Goal: Information Seeking & Learning: Compare options

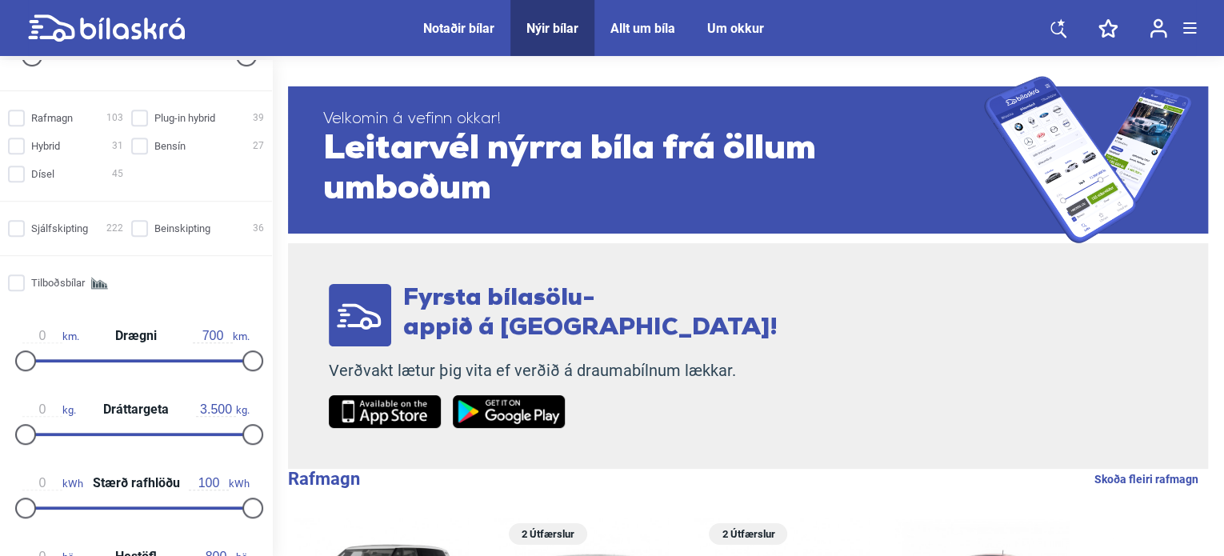
scroll to position [480, 0]
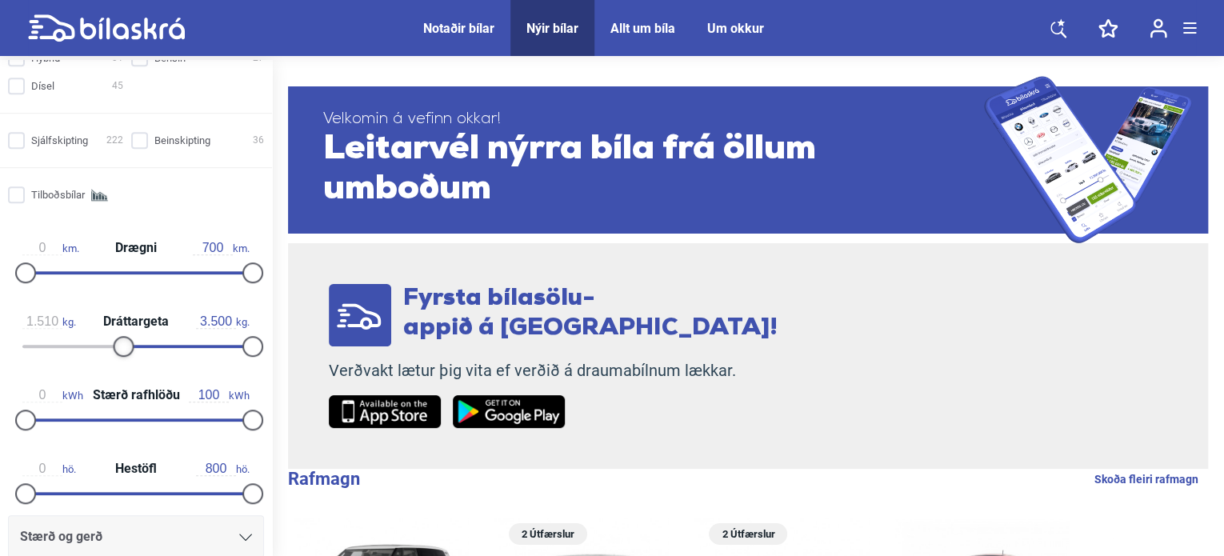
type input "1.500"
drag, startPoint x: 26, startPoint y: 339, endPoint x: 121, endPoint y: 331, distance: 95.6
click at [121, 331] on div "1.500 kg. Dráttargeta 3.500 kg." at bounding box center [135, 332] width 259 height 74
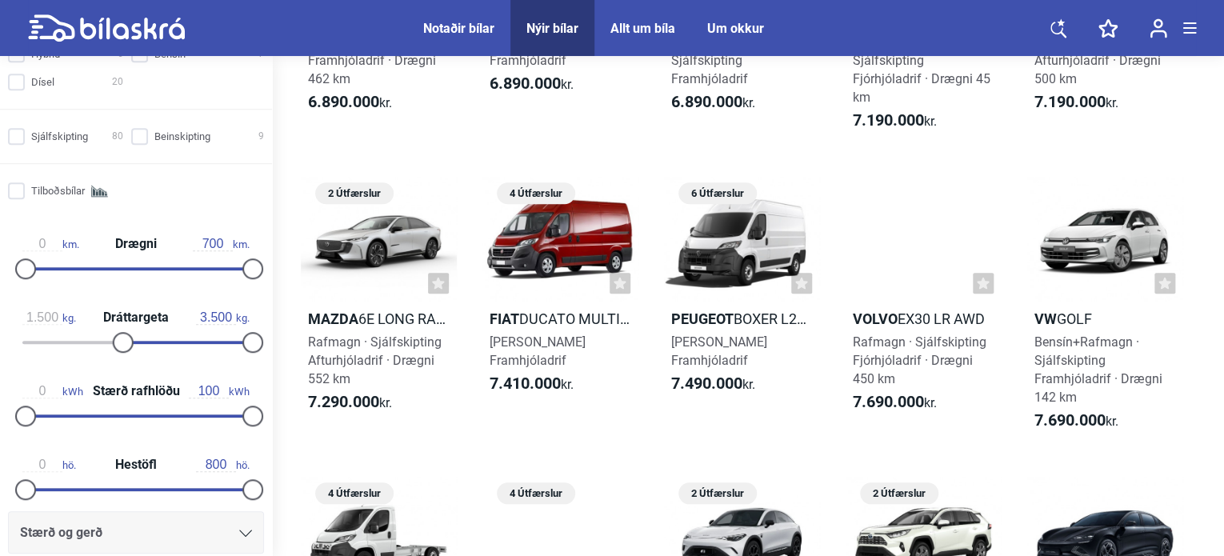
scroll to position [480, 0]
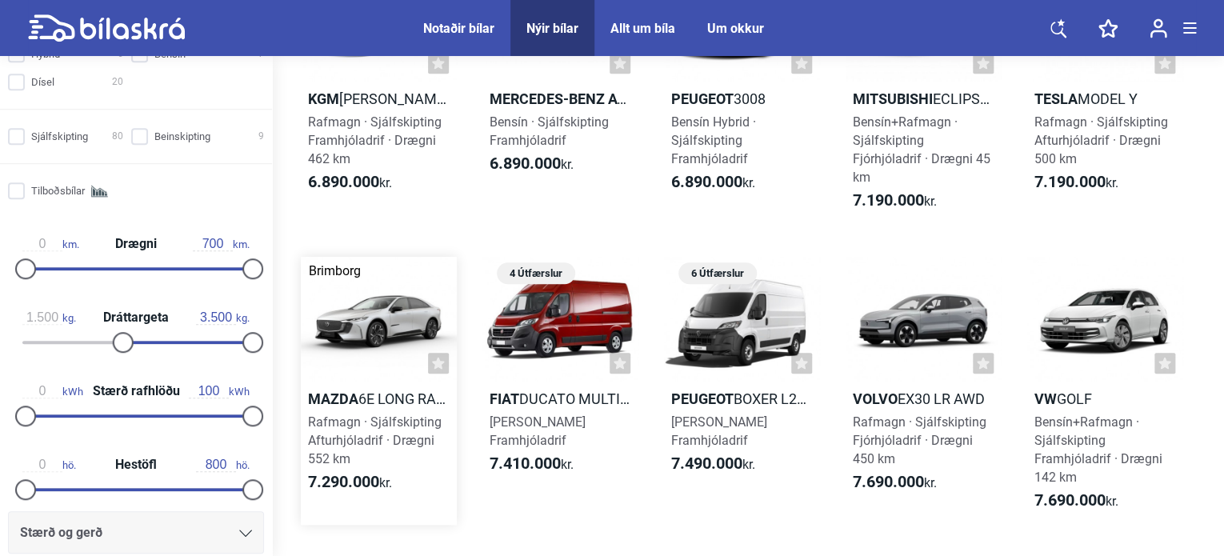
click at [387, 326] on div at bounding box center [379, 319] width 156 height 125
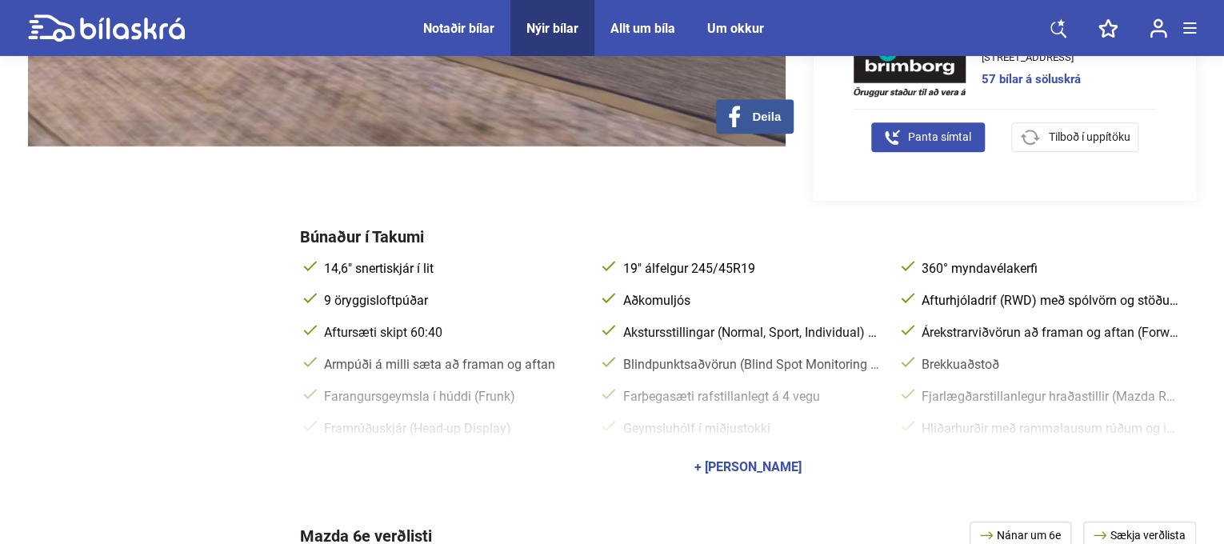
scroll to position [560, 0]
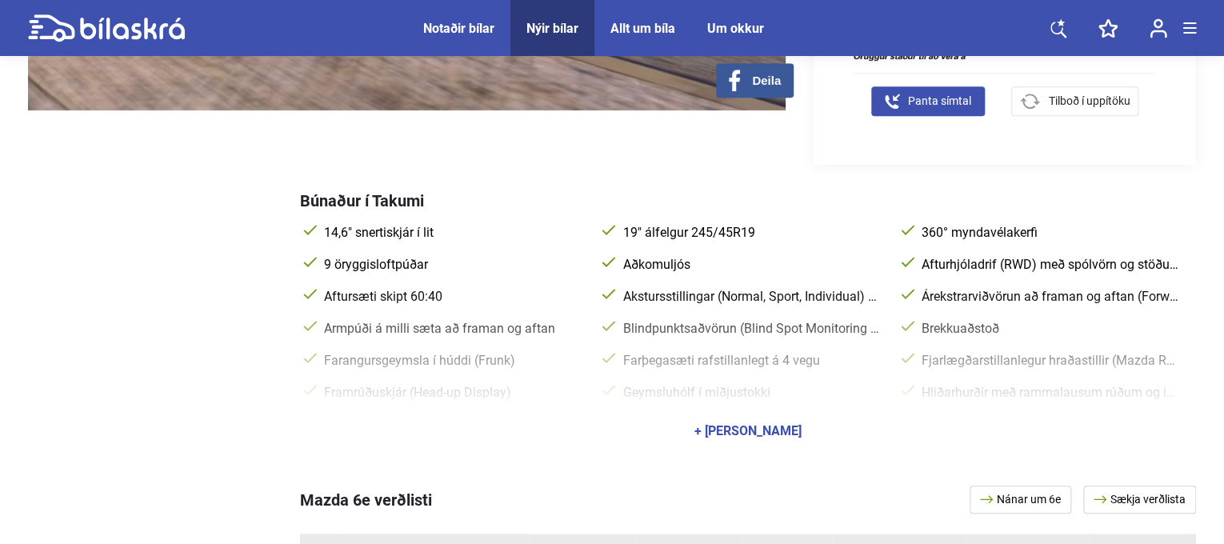
click at [754, 425] on div "+ [PERSON_NAME]" at bounding box center [748, 431] width 107 height 13
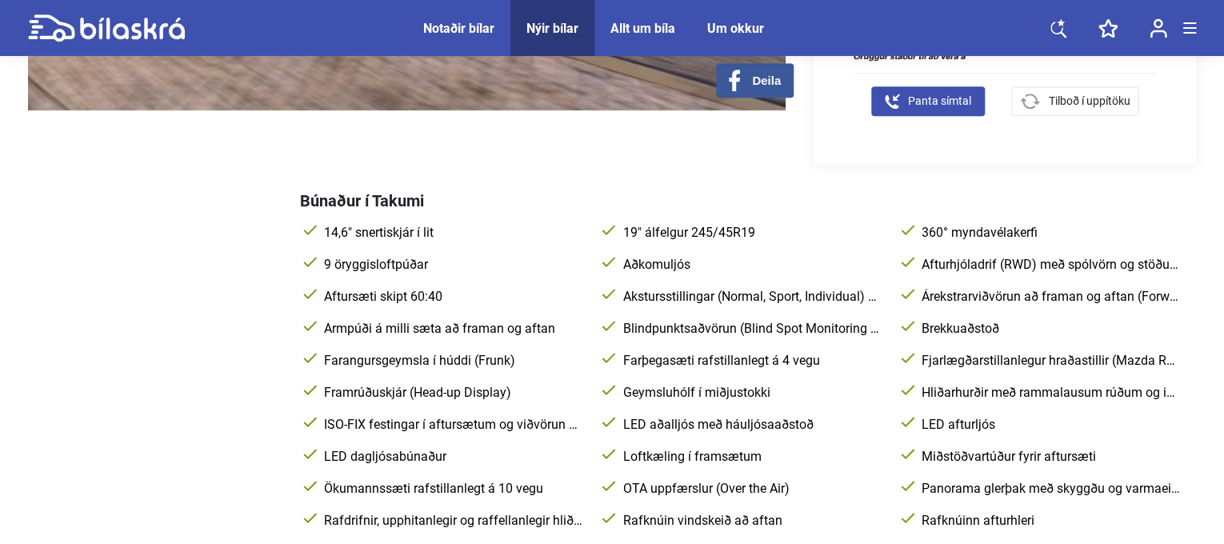
drag, startPoint x: 754, startPoint y: 415, endPoint x: 570, endPoint y: 359, distance: 192.4
click at [570, 359] on div "14,6" snertiskjár í lit 19" álfelgur 245/45R19 360° myndavélakerfi 9 öryggislof…" at bounding box center [748, 505] width 896 height 576
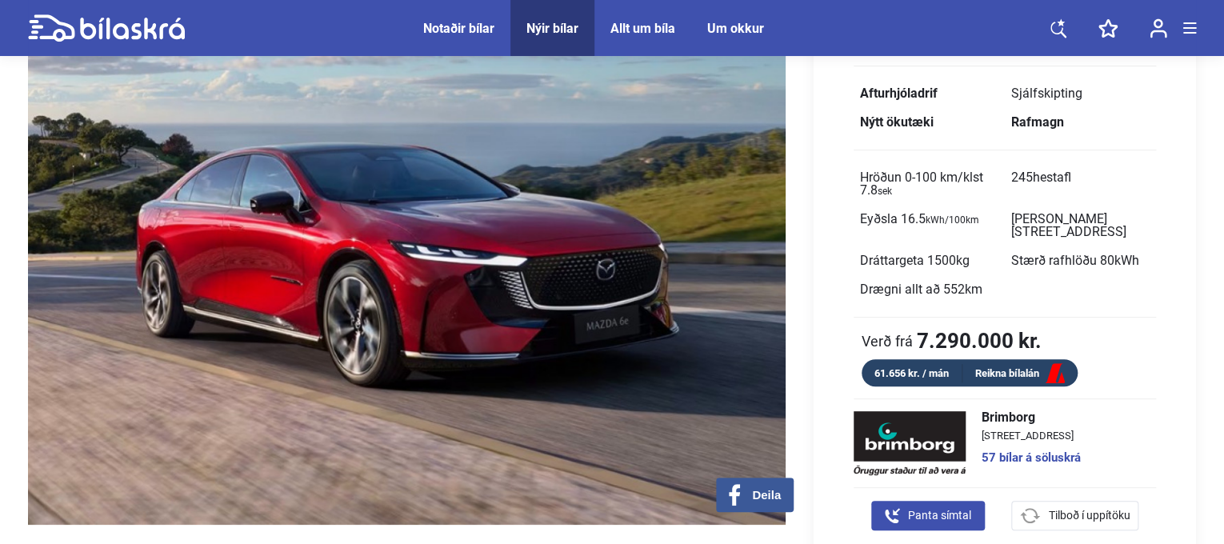
scroll to position [160, 0]
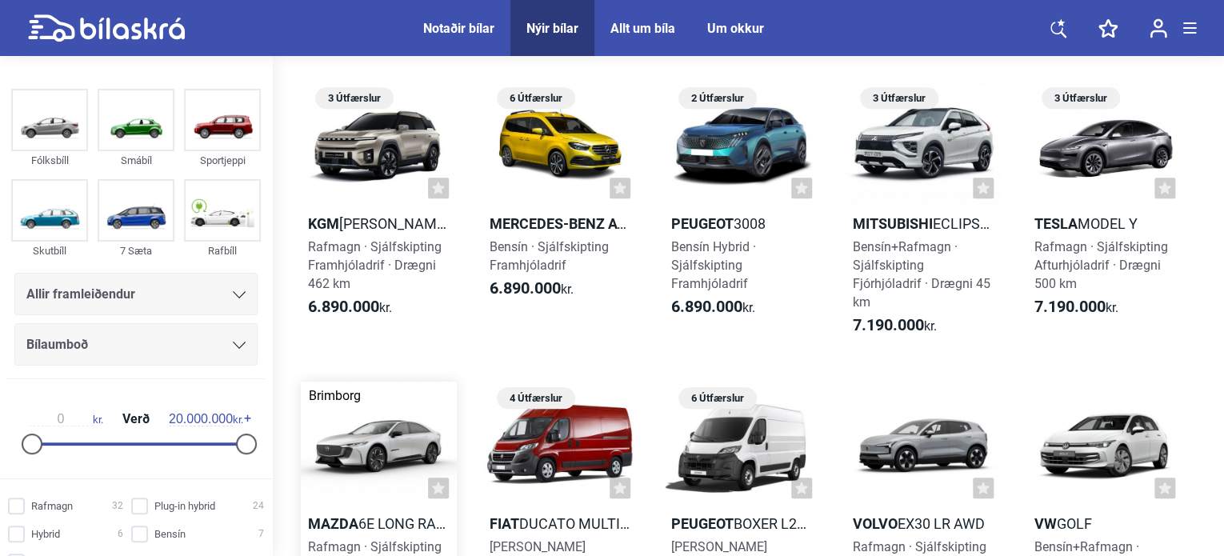
scroll to position [320, 0]
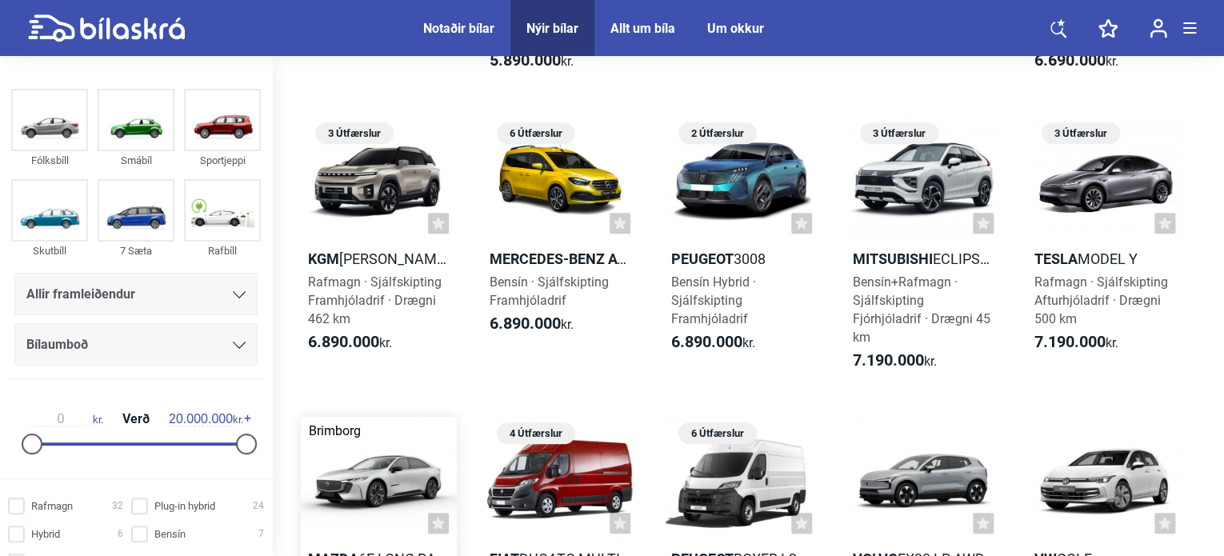
click at [365, 470] on div at bounding box center [379, 479] width 156 height 125
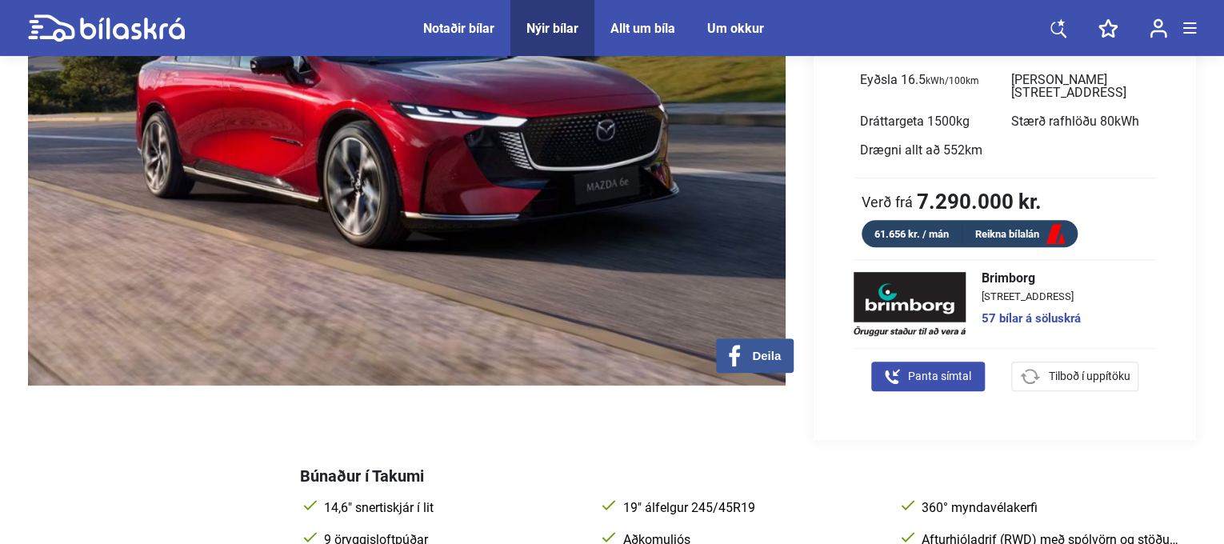
scroll to position [320, 0]
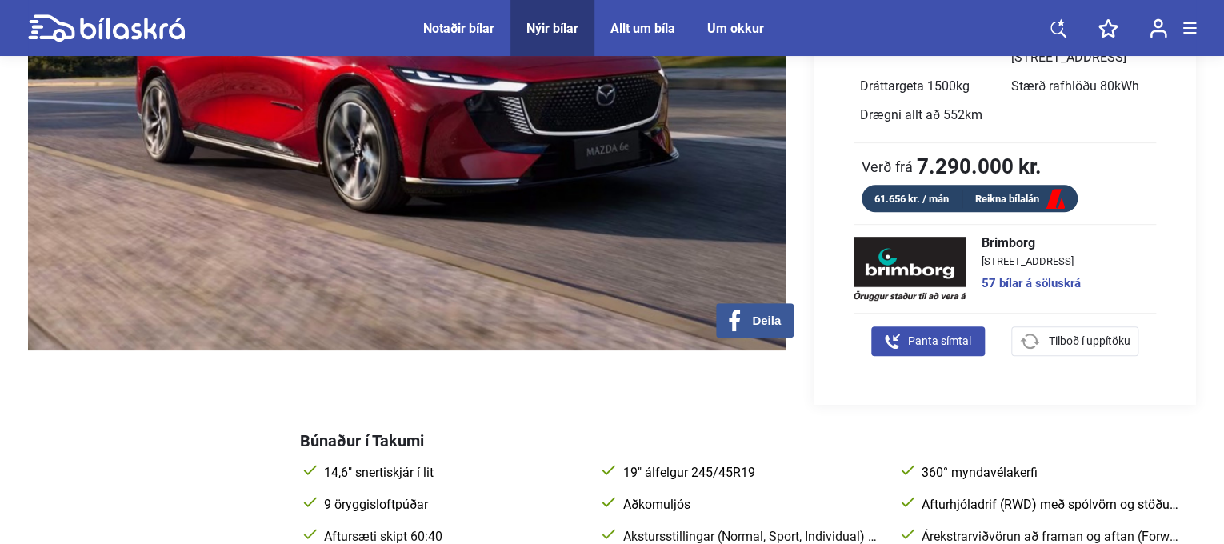
click at [1032, 190] on link "Reikna bílalán" at bounding box center [1020, 200] width 115 height 20
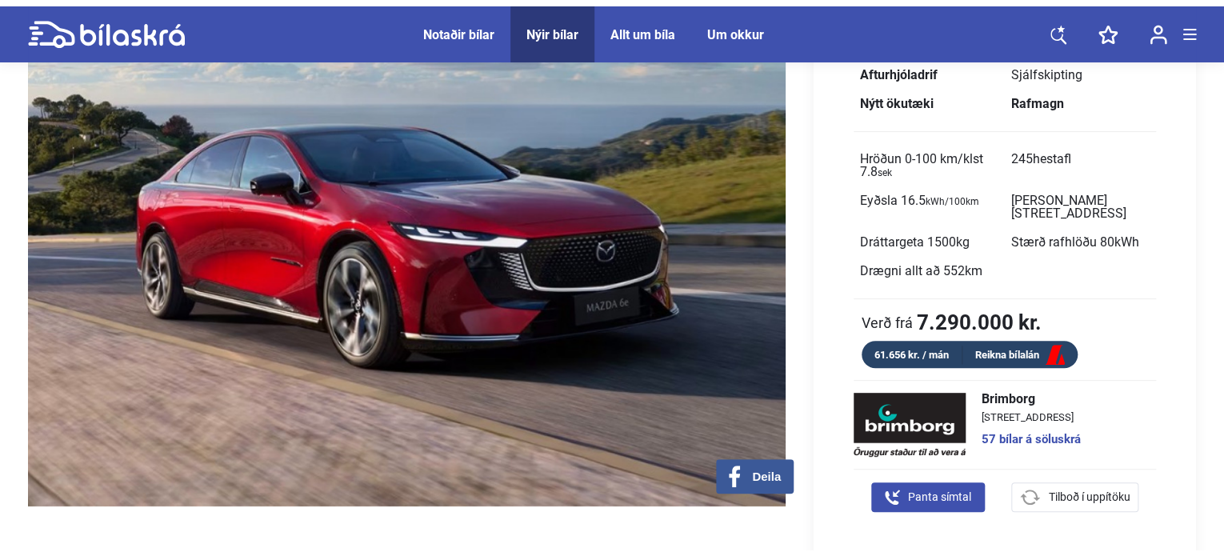
scroll to position [0, 0]
